Goal: Transaction & Acquisition: Purchase product/service

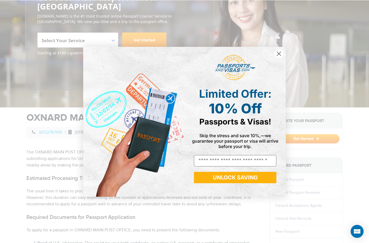
click at [279, 58] on circle "Close dialog" at bounding box center [279, 53] width 9 height 9
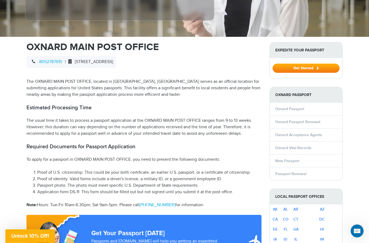
scroll to position [151, 0]
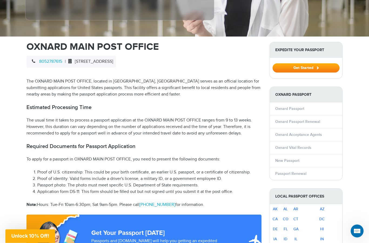
click at [282, 158] on link "New Passport" at bounding box center [287, 160] width 24 height 5
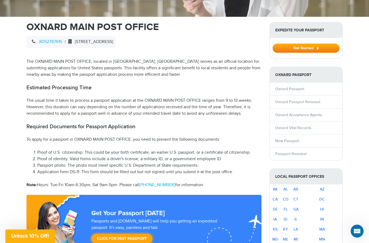
click at [280, 138] on link "New Passport" at bounding box center [287, 140] width 24 height 5
click at [284, 86] on link "Oxnard Passport" at bounding box center [289, 88] width 29 height 5
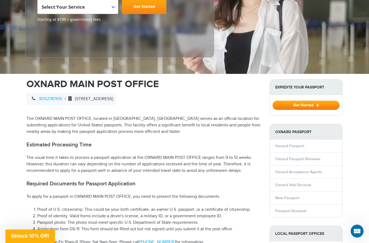
scroll to position [113, 0]
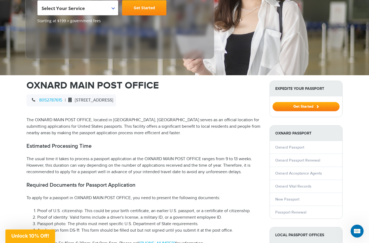
click at [277, 145] on link "Oxnard Passport" at bounding box center [289, 147] width 29 height 5
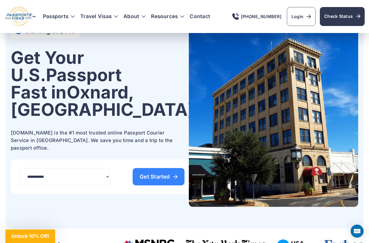
click at [140, 174] on span "Get Started" at bounding box center [159, 176] width 38 height 5
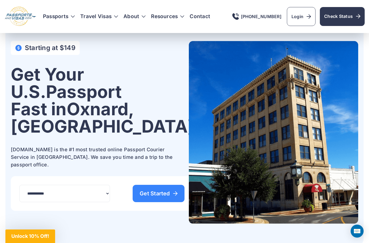
scroll to position [18, 0]
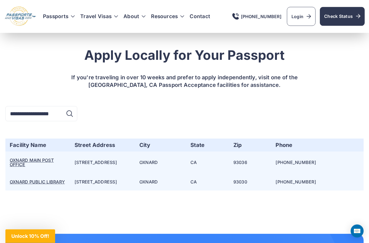
scroll to position [1347, 0]
click at [22, 157] on link "OXNARD MAIN POST OFFICE" at bounding box center [32, 162] width 44 height 10
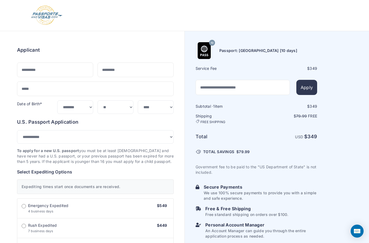
select select "***"
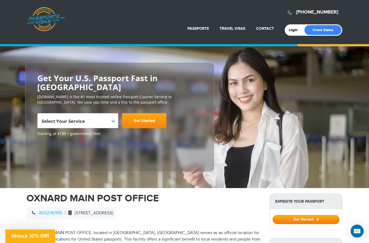
click at [108, 115] on span "Select Your Service" at bounding box center [77, 122] width 71 height 15
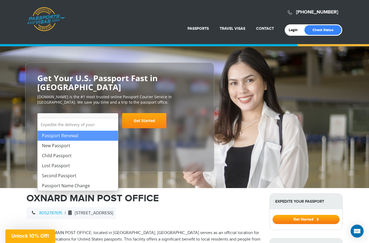
select select "**********"
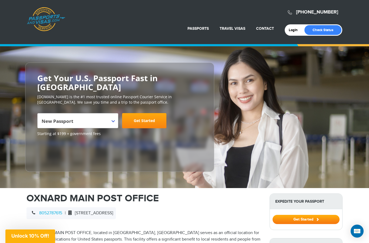
click at [140, 113] on link "Get Started" at bounding box center [144, 120] width 44 height 15
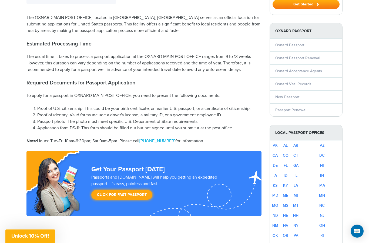
scroll to position [215, 0]
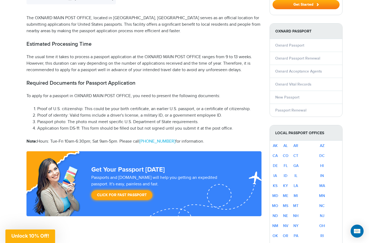
click at [285, 95] on link "New Passport" at bounding box center [287, 97] width 24 height 5
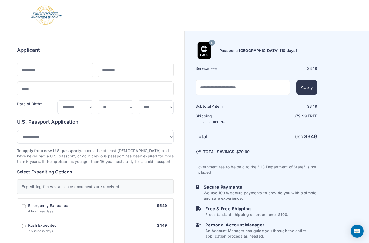
select select "***"
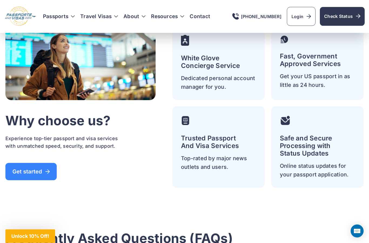
scroll to position [1595, 0]
